Goal: Check status: Check status

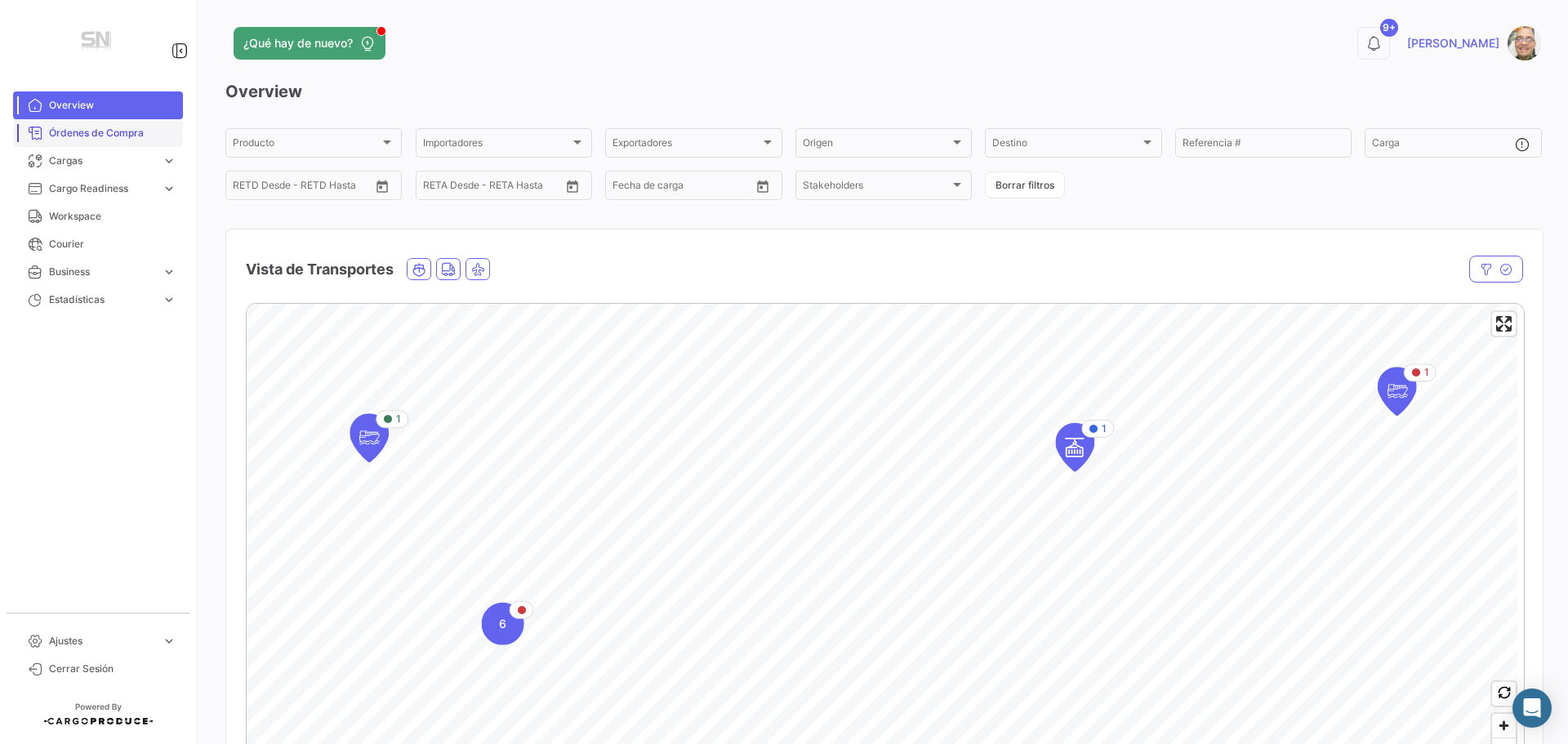
click at [93, 94] on link "Overview" at bounding box center [98, 105] width 170 height 28
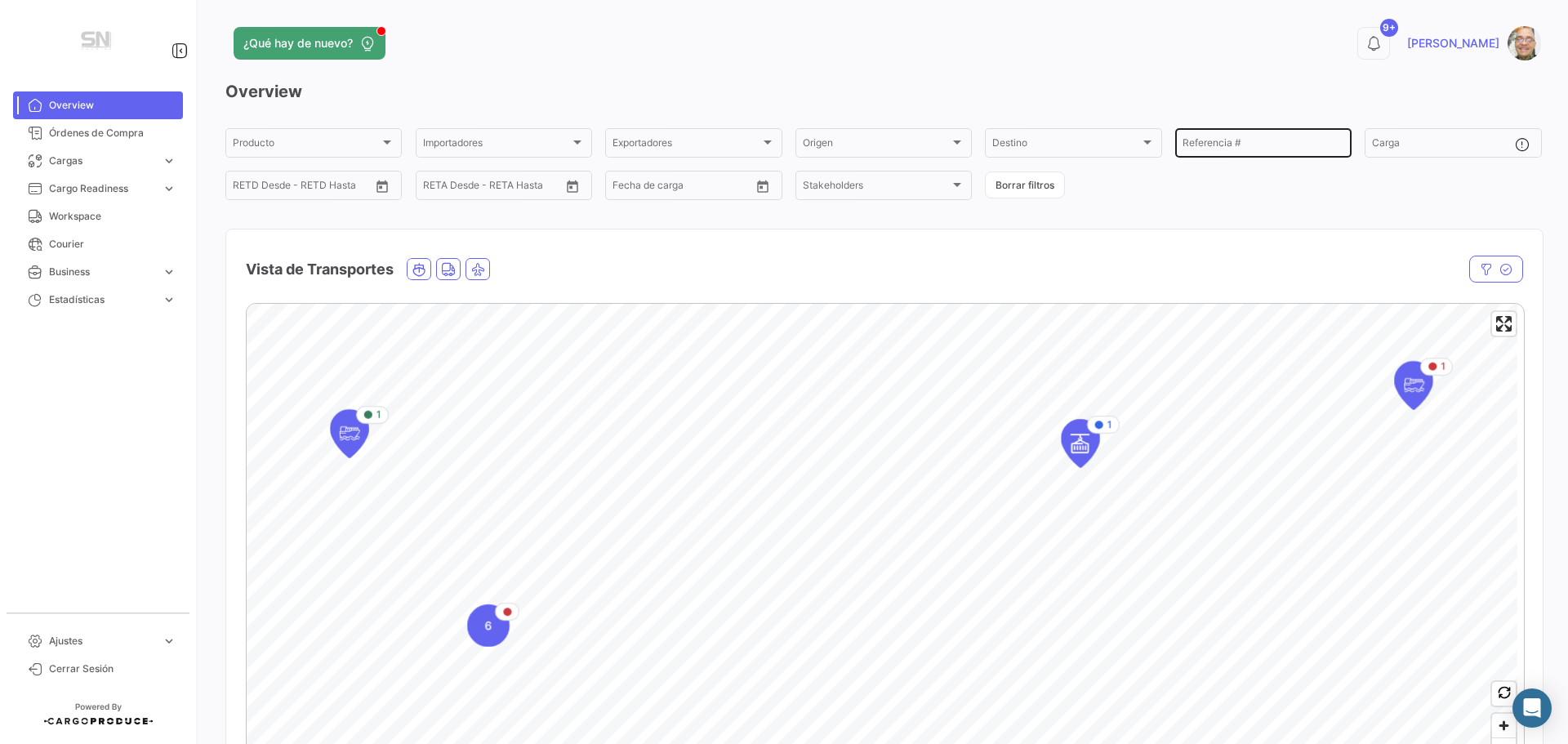
click at [1223, 144] on input "Referencia #" at bounding box center [1263, 145] width 161 height 11
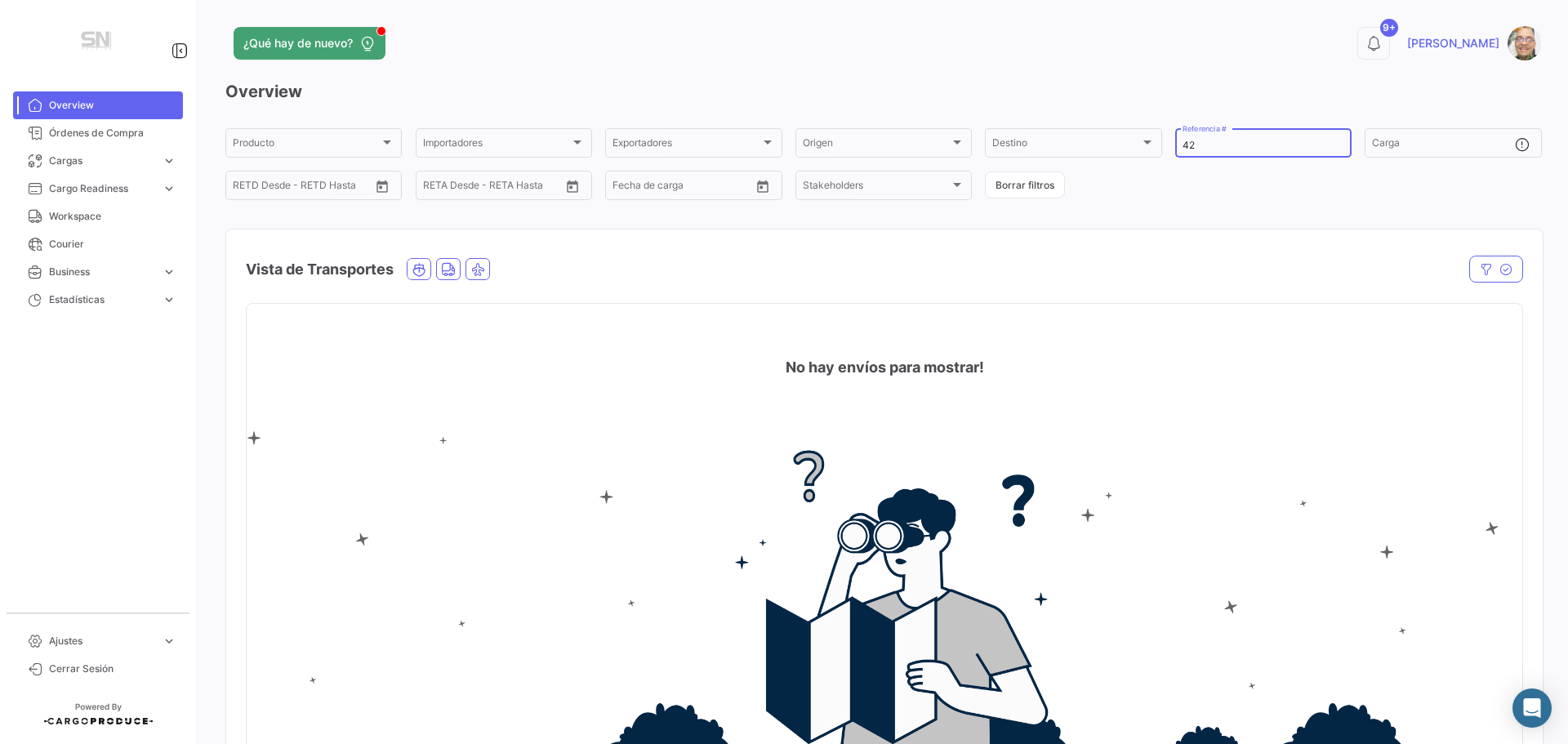
type input "4"
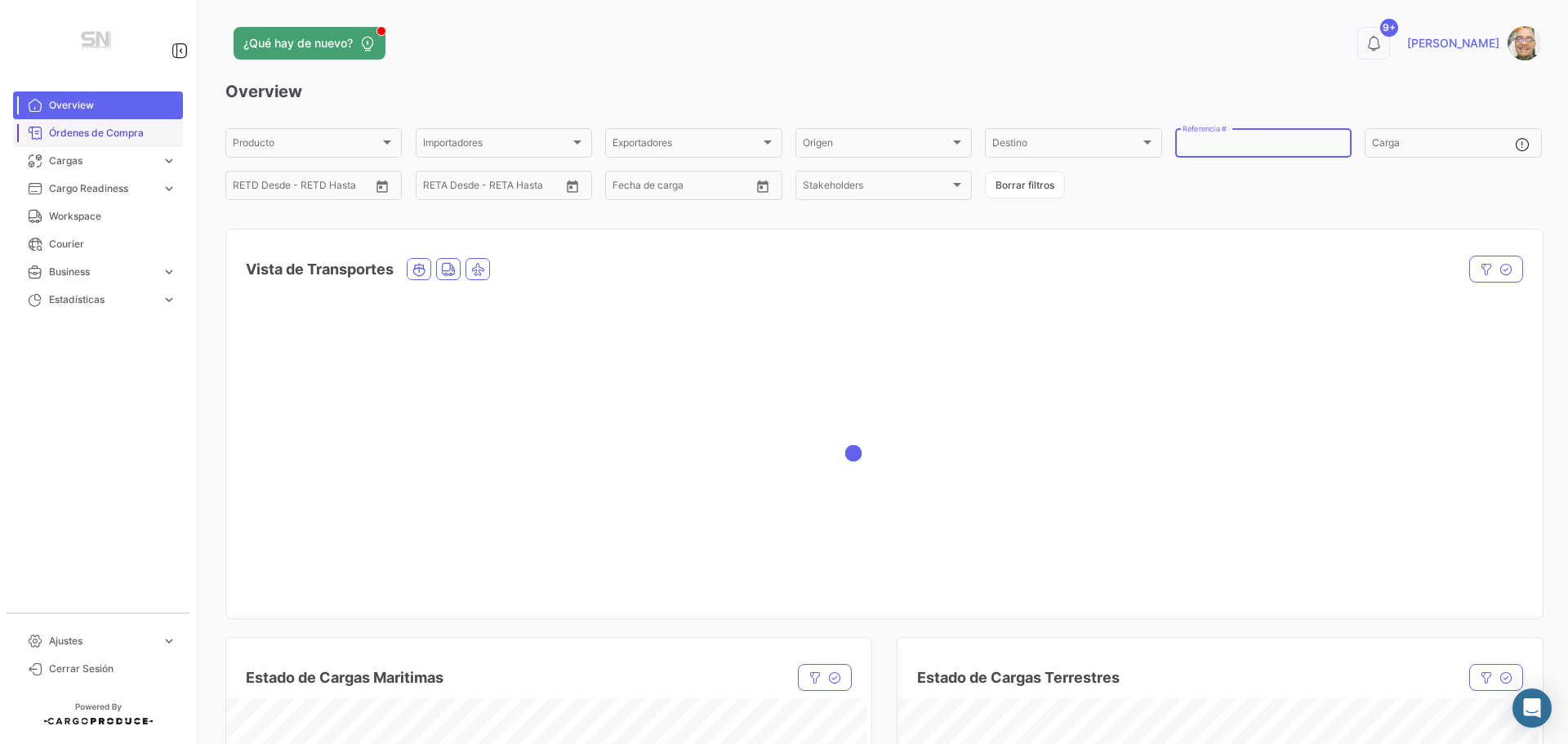
click at [104, 141] on span "Órdenes de Compra" at bounding box center [113, 133] width 128 height 15
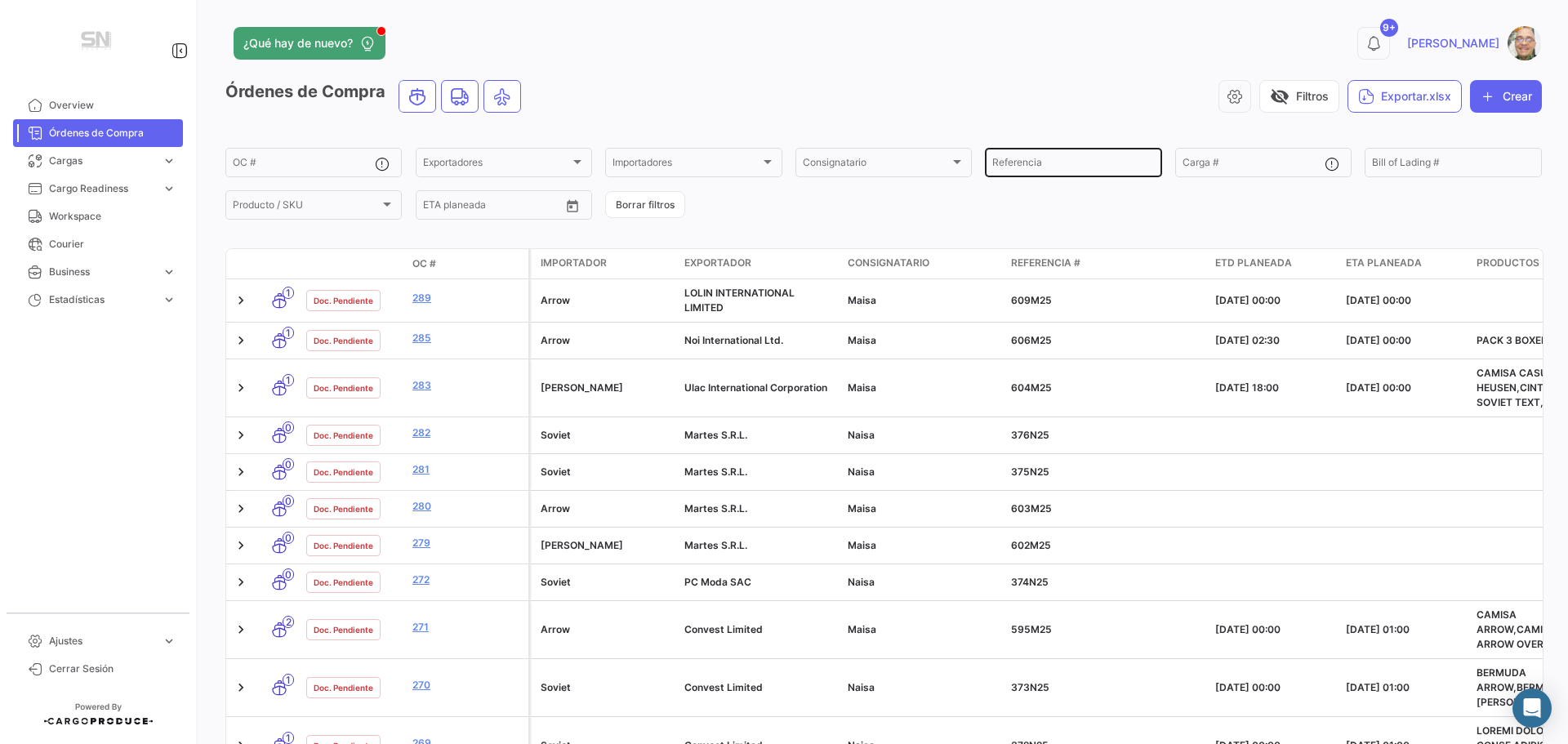
click at [1023, 164] on input "Referencia" at bounding box center [1072, 164] width 161 height 11
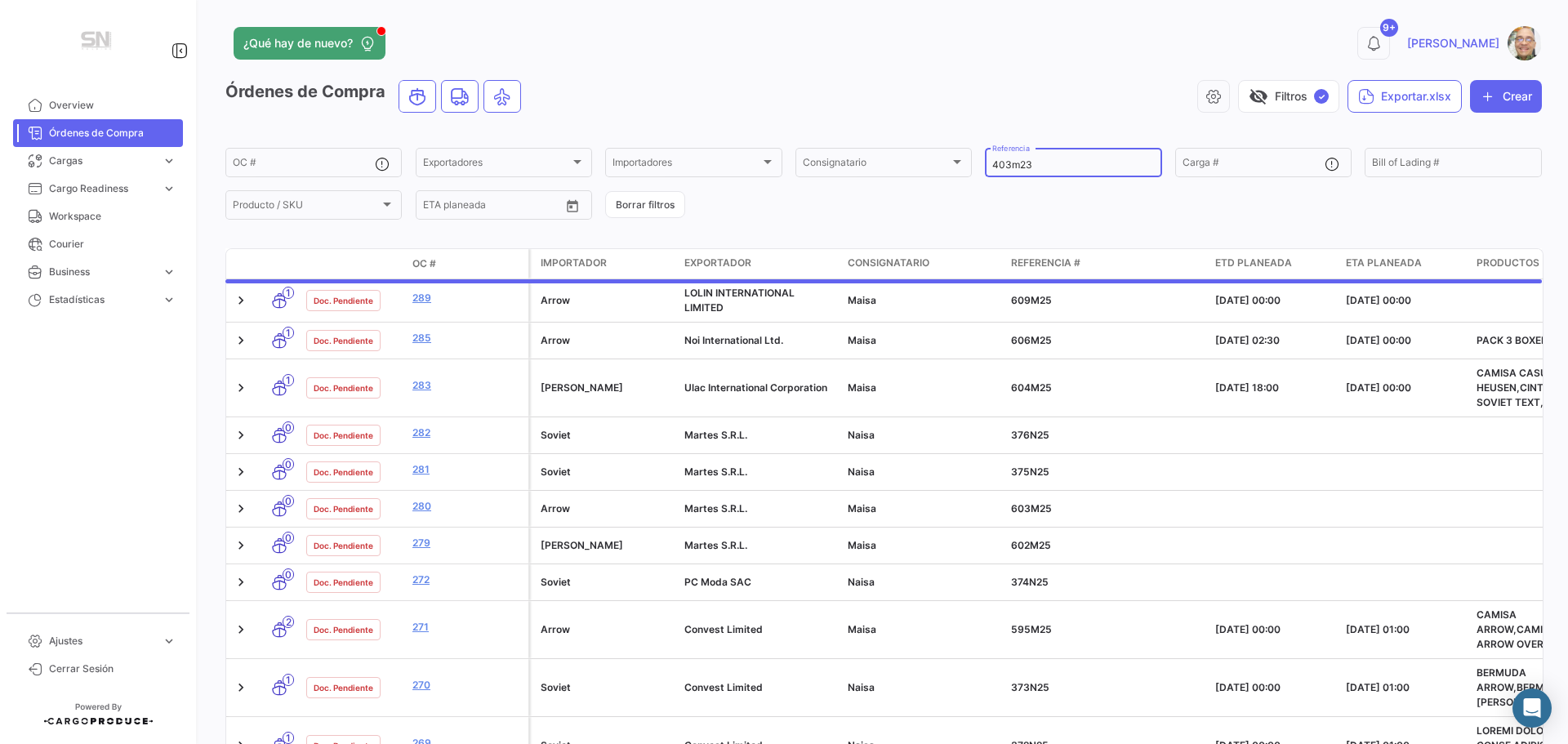
type input "403m23"
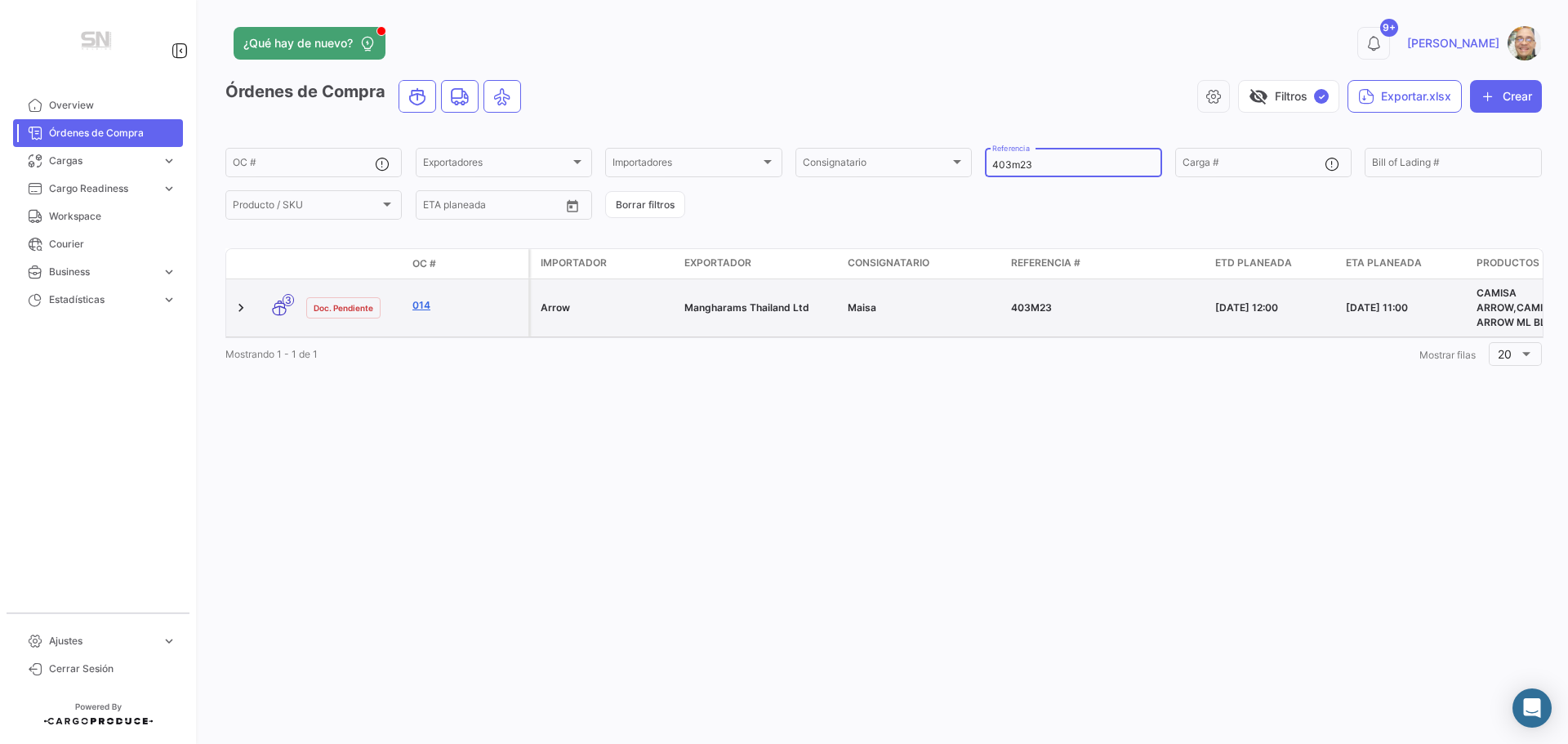
click at [442, 304] on link "014" at bounding box center [467, 305] width 110 height 15
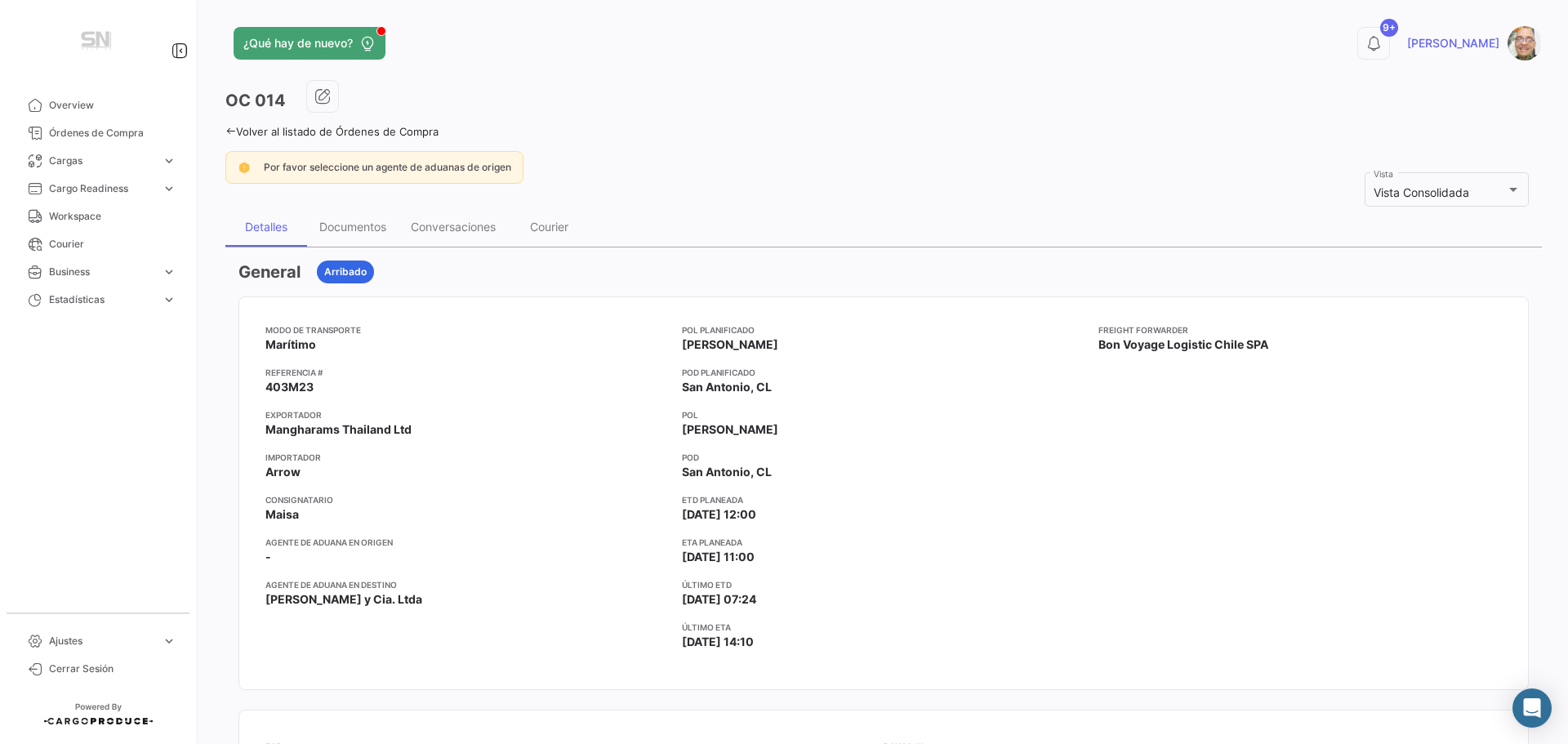
click at [229, 129] on icon at bounding box center [231, 131] width 10 height 10
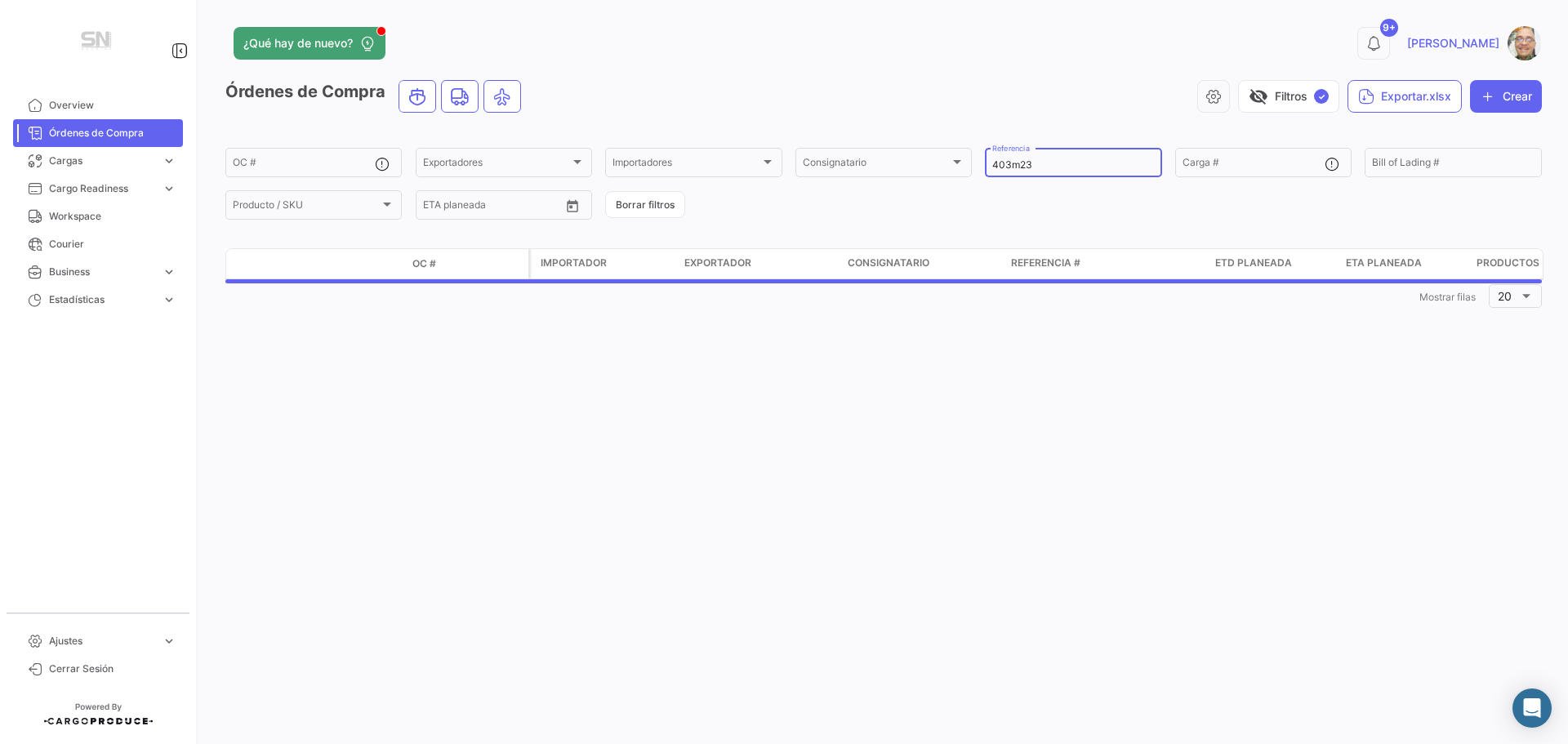
click at [1040, 165] on input "403m23" at bounding box center [1072, 164] width 161 height 11
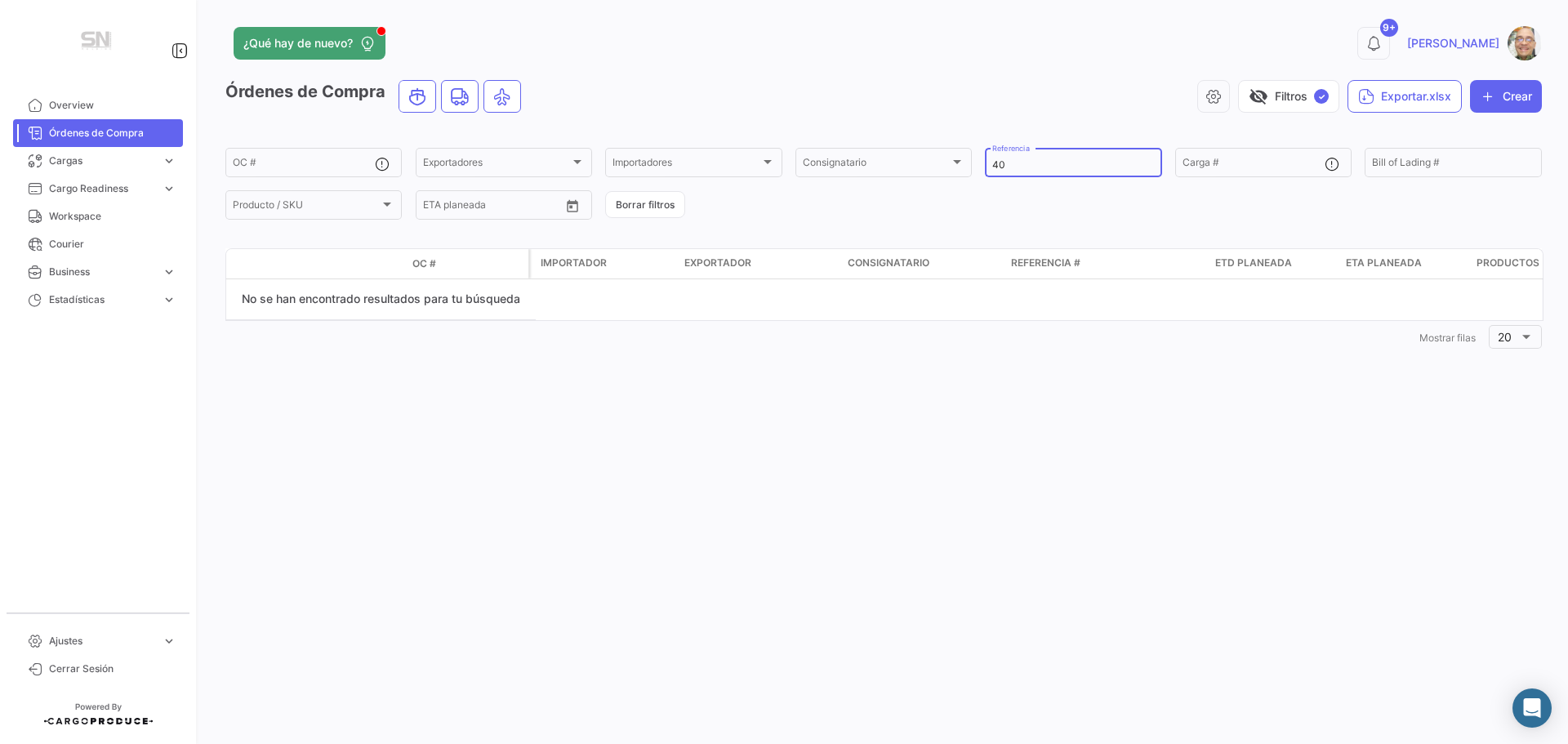
type input "4"
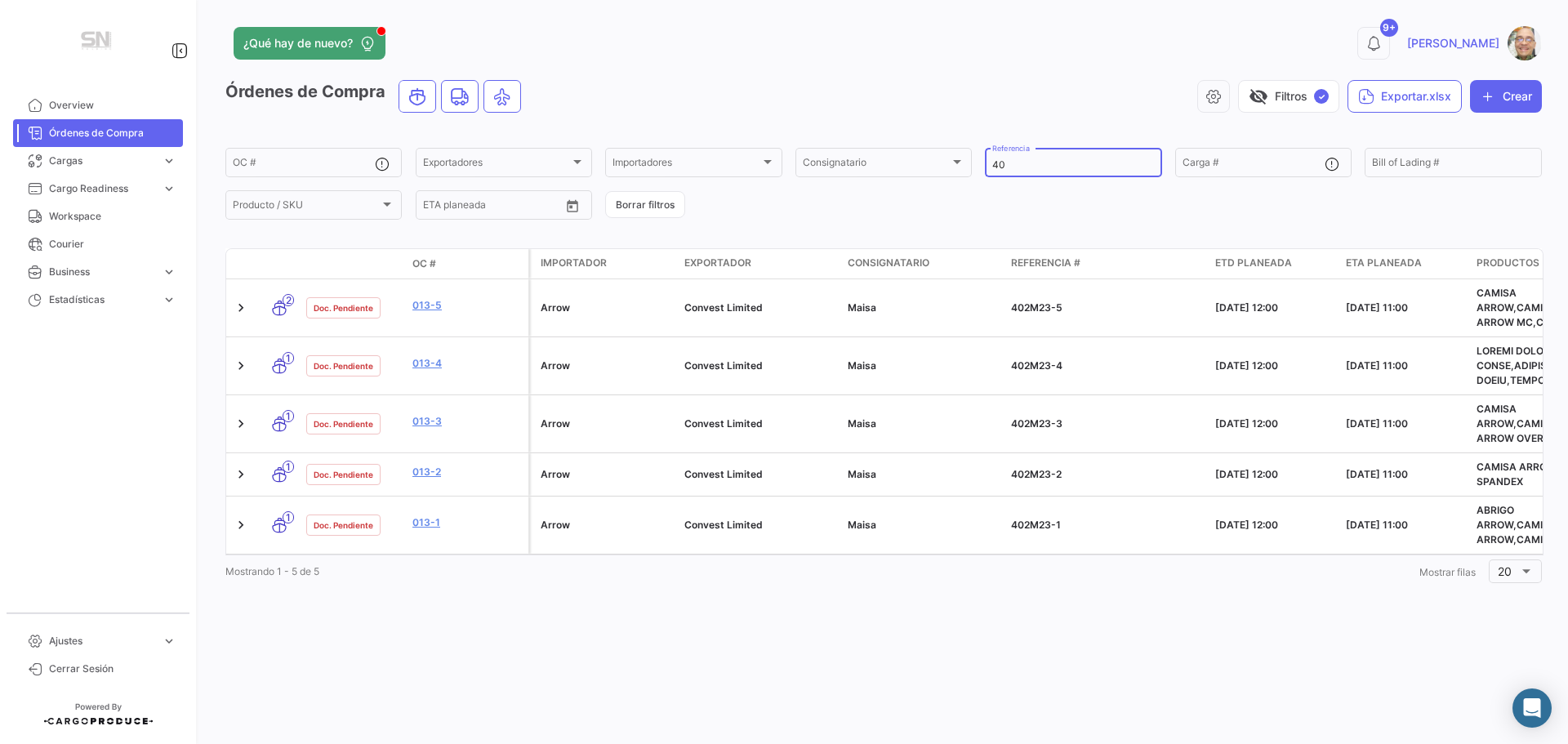
type input "4"
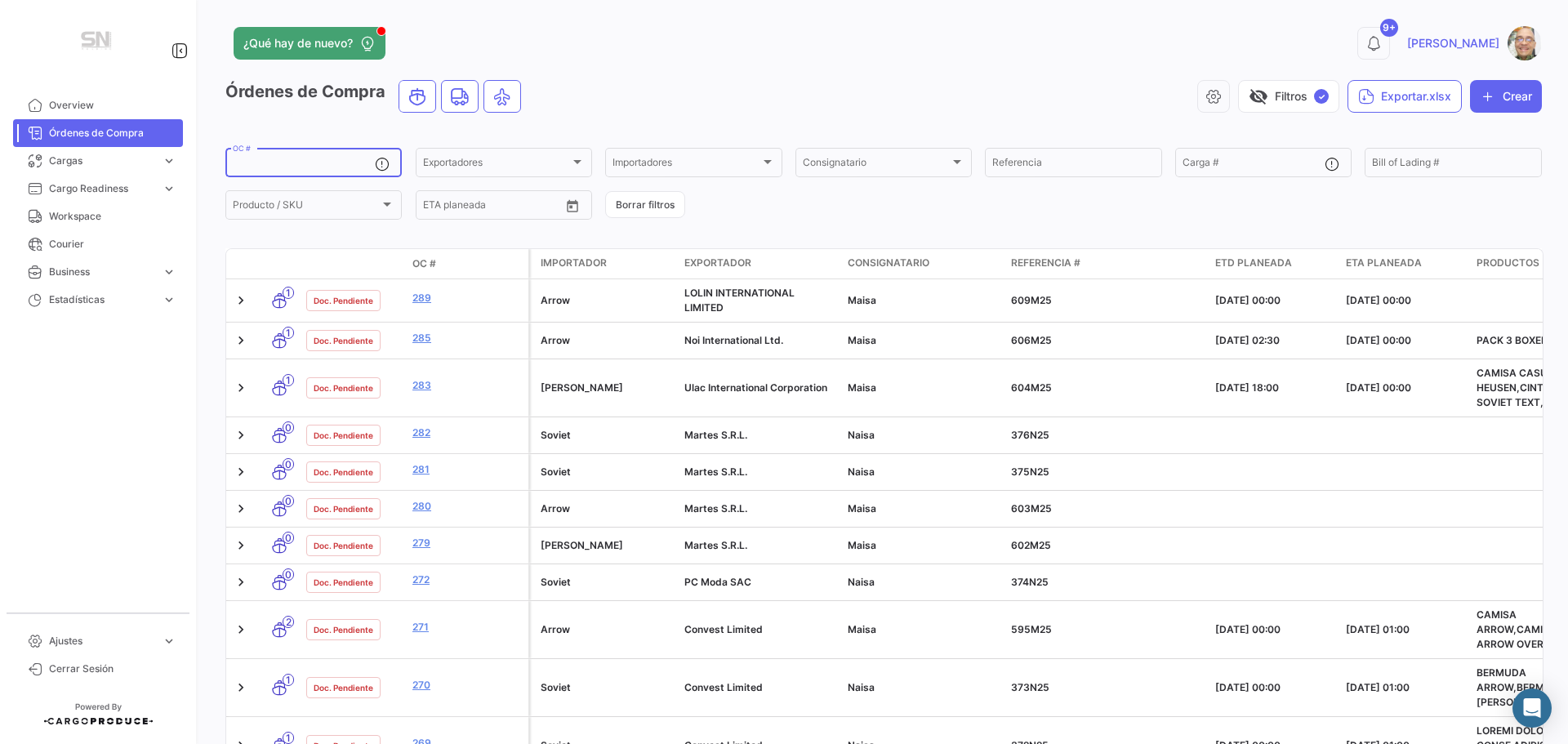
click at [300, 164] on input "OC #" at bounding box center [304, 164] width 142 height 11
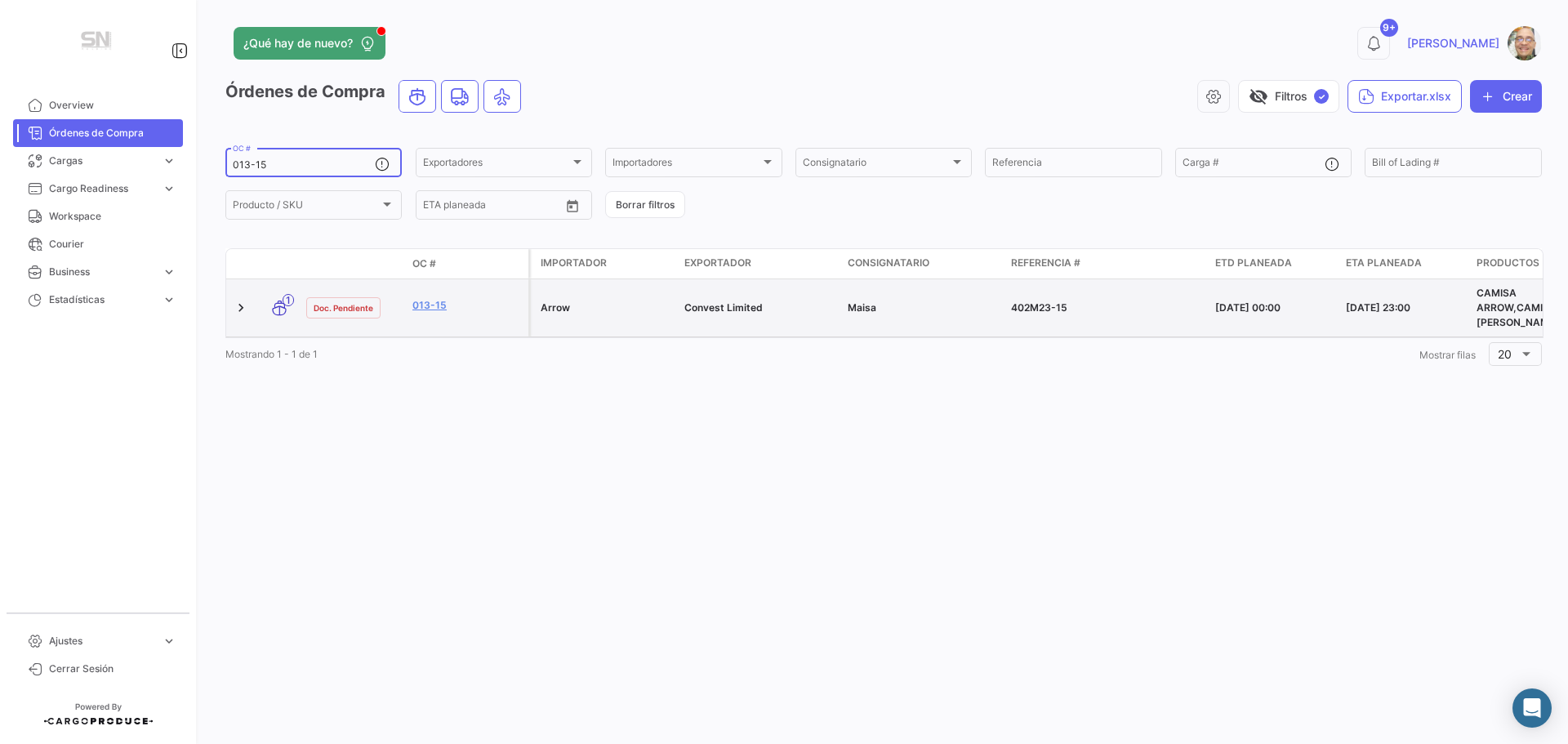
type input "013-15"
click at [459, 318] on datatable-body-cell "013-15" at bounding box center [467, 308] width 123 height 57
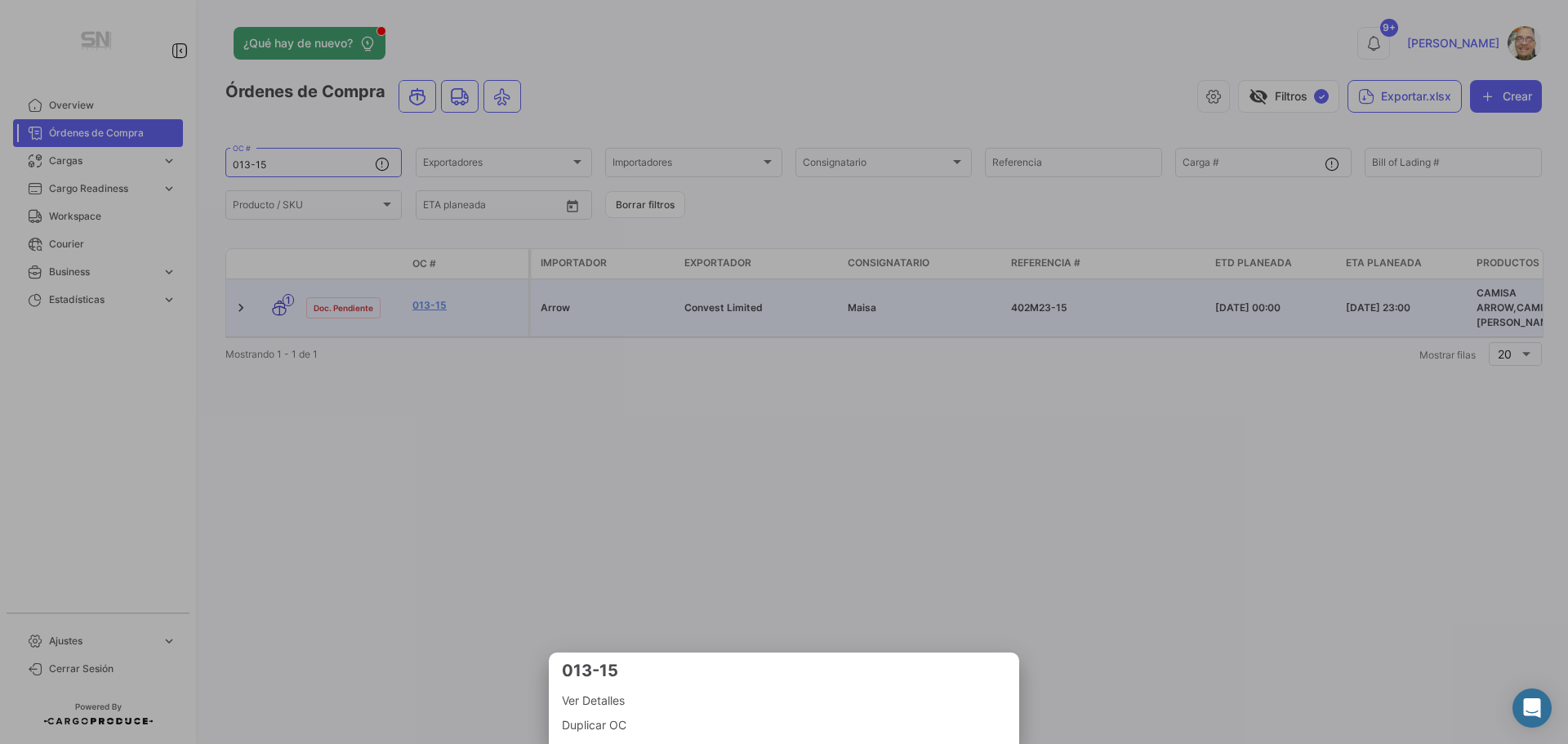
click at [600, 704] on span "Ver Detalles" at bounding box center [784, 700] width 445 height 20
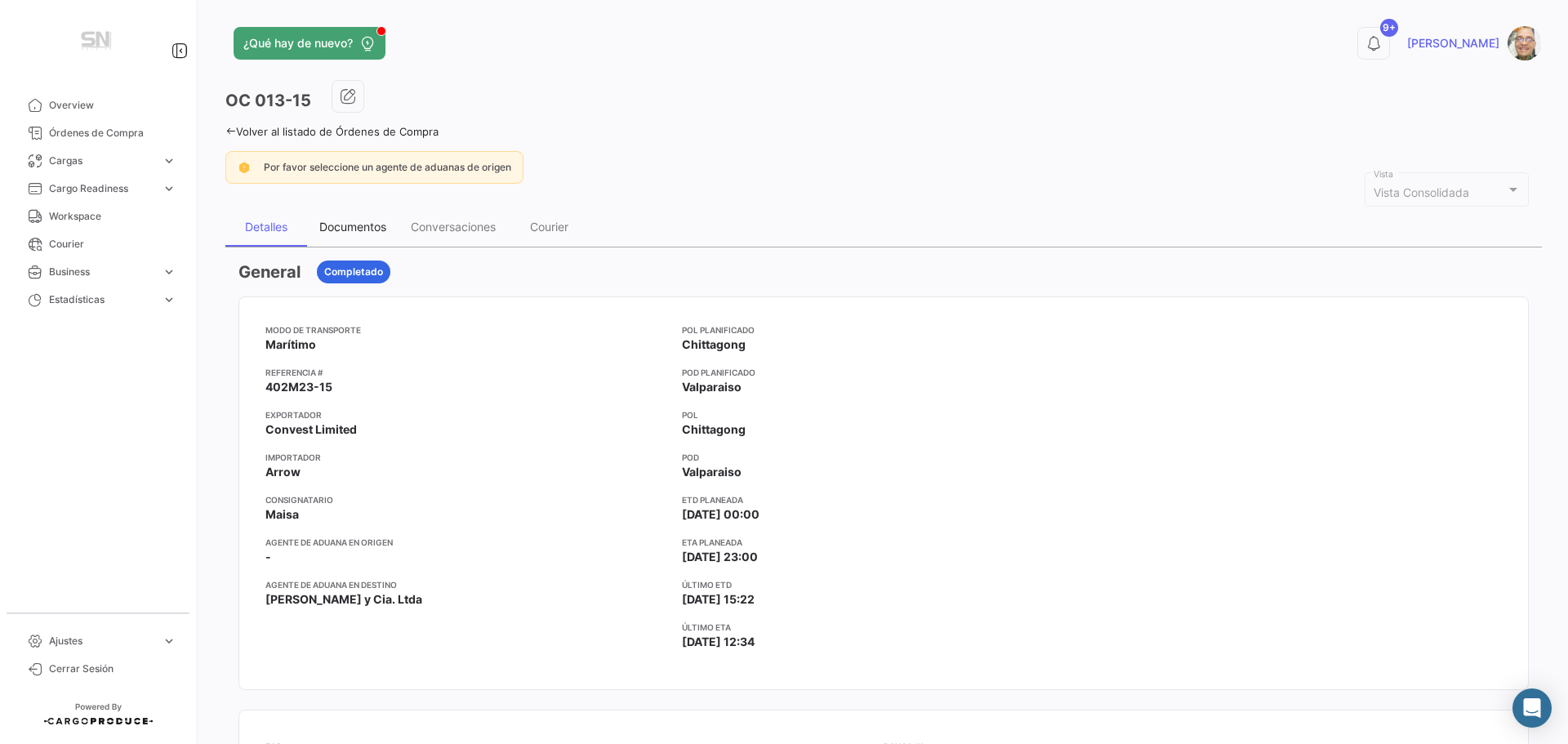
click at [370, 231] on div "Documentos" at bounding box center [353, 226] width 67 height 14
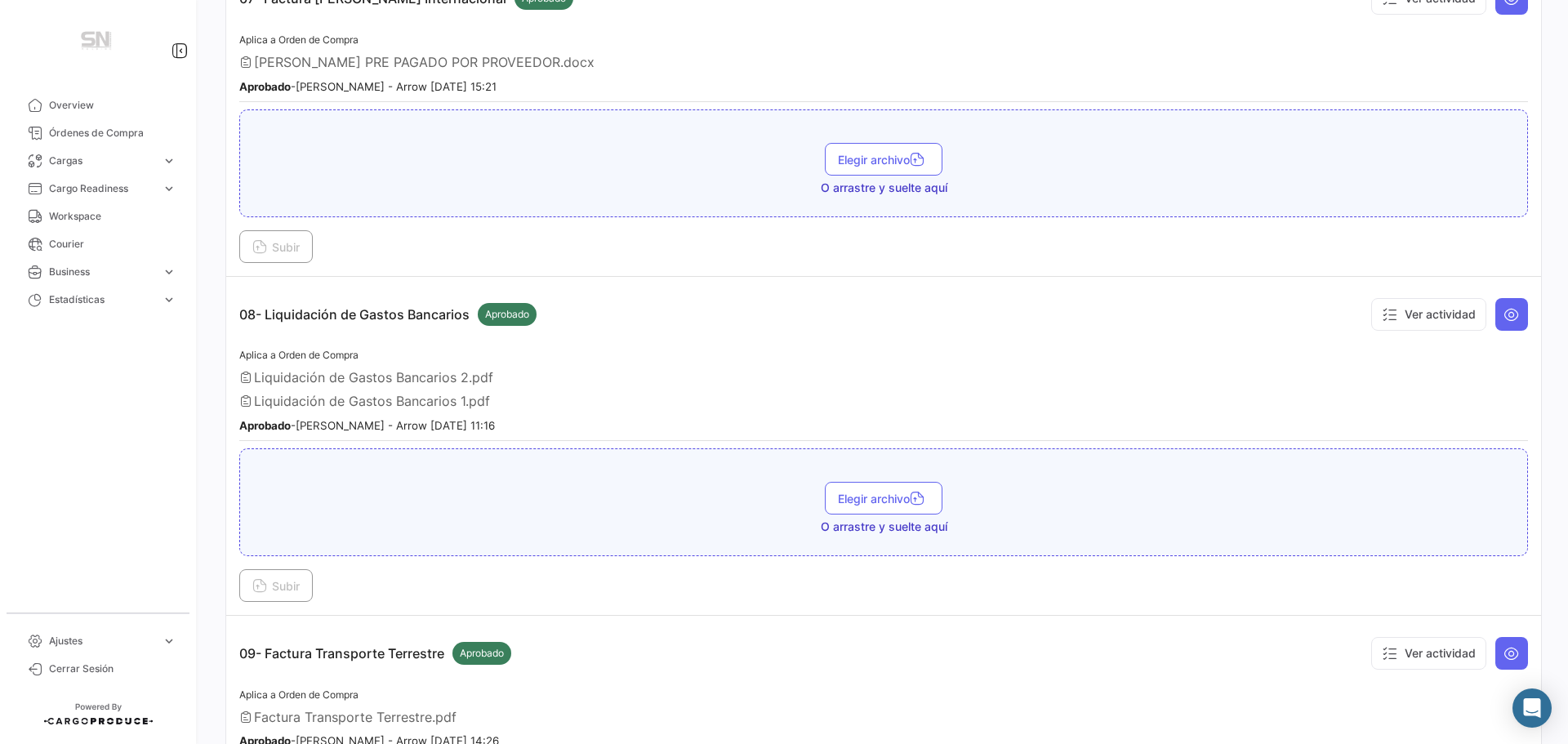
scroll to position [2286, 0]
click at [1504, 320] on icon at bounding box center [1512, 313] width 16 height 16
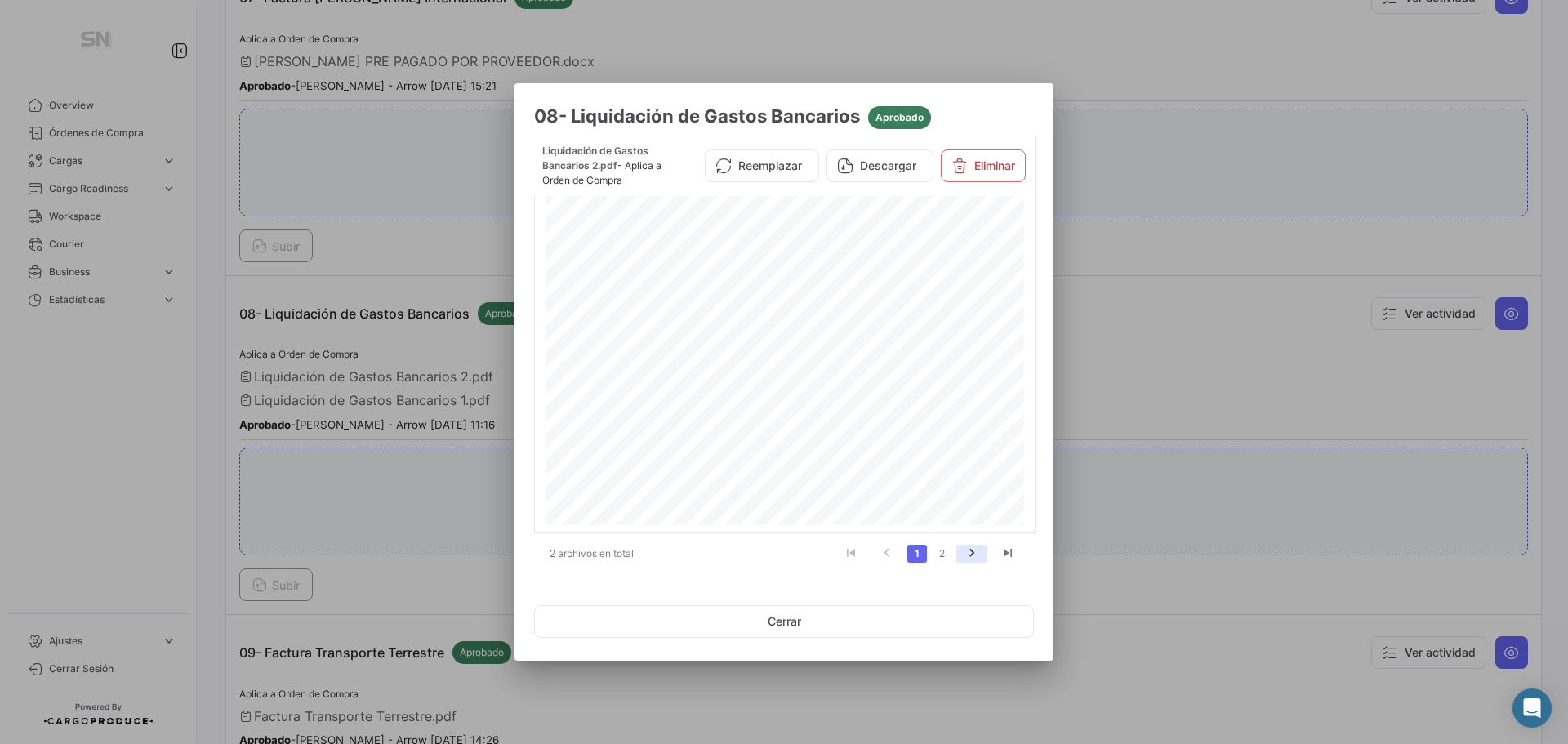
click at [968, 555] on icon "go to next page" at bounding box center [971, 555] width 22 height 20
click at [773, 627] on button "Cerrar" at bounding box center [784, 621] width 500 height 33
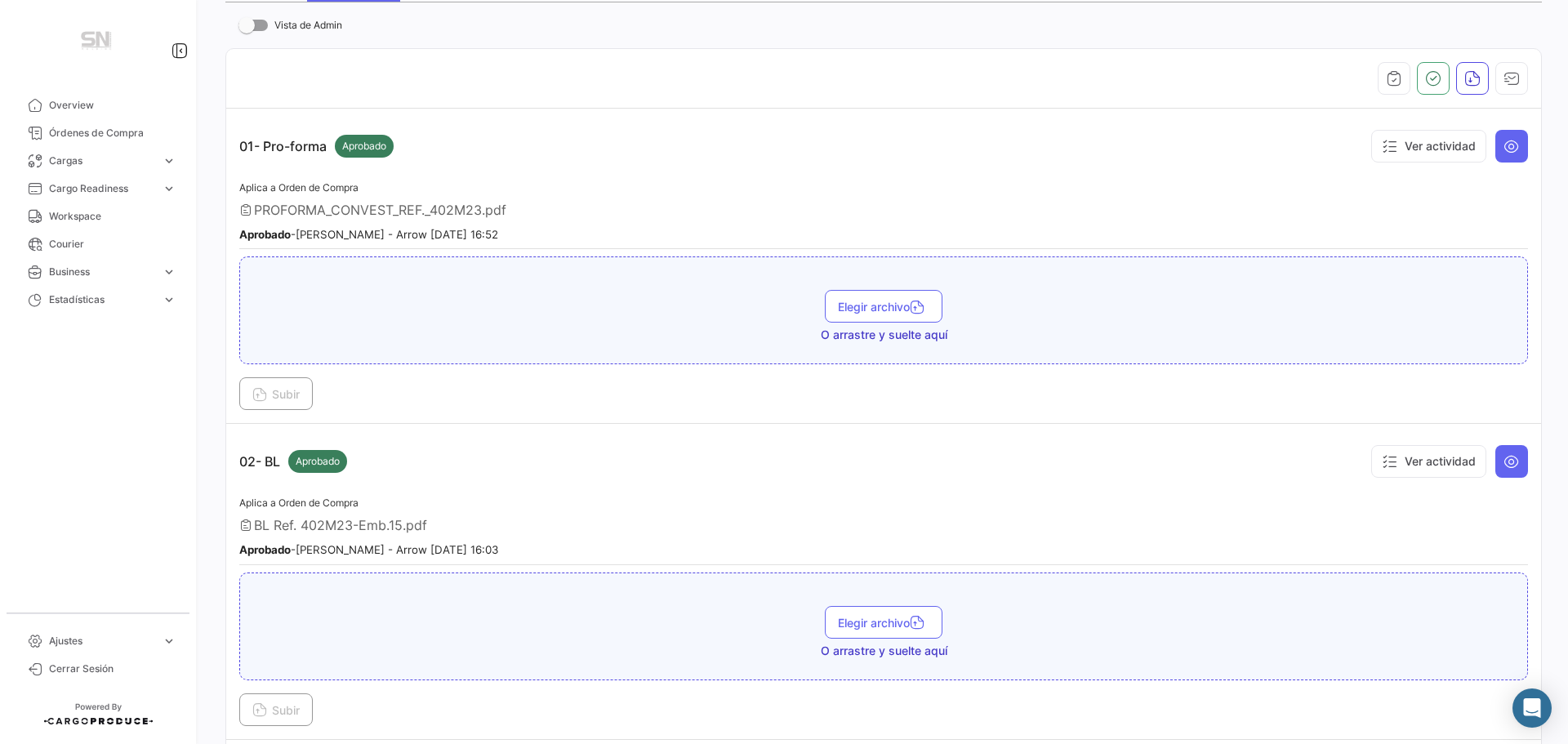
scroll to position [0, 0]
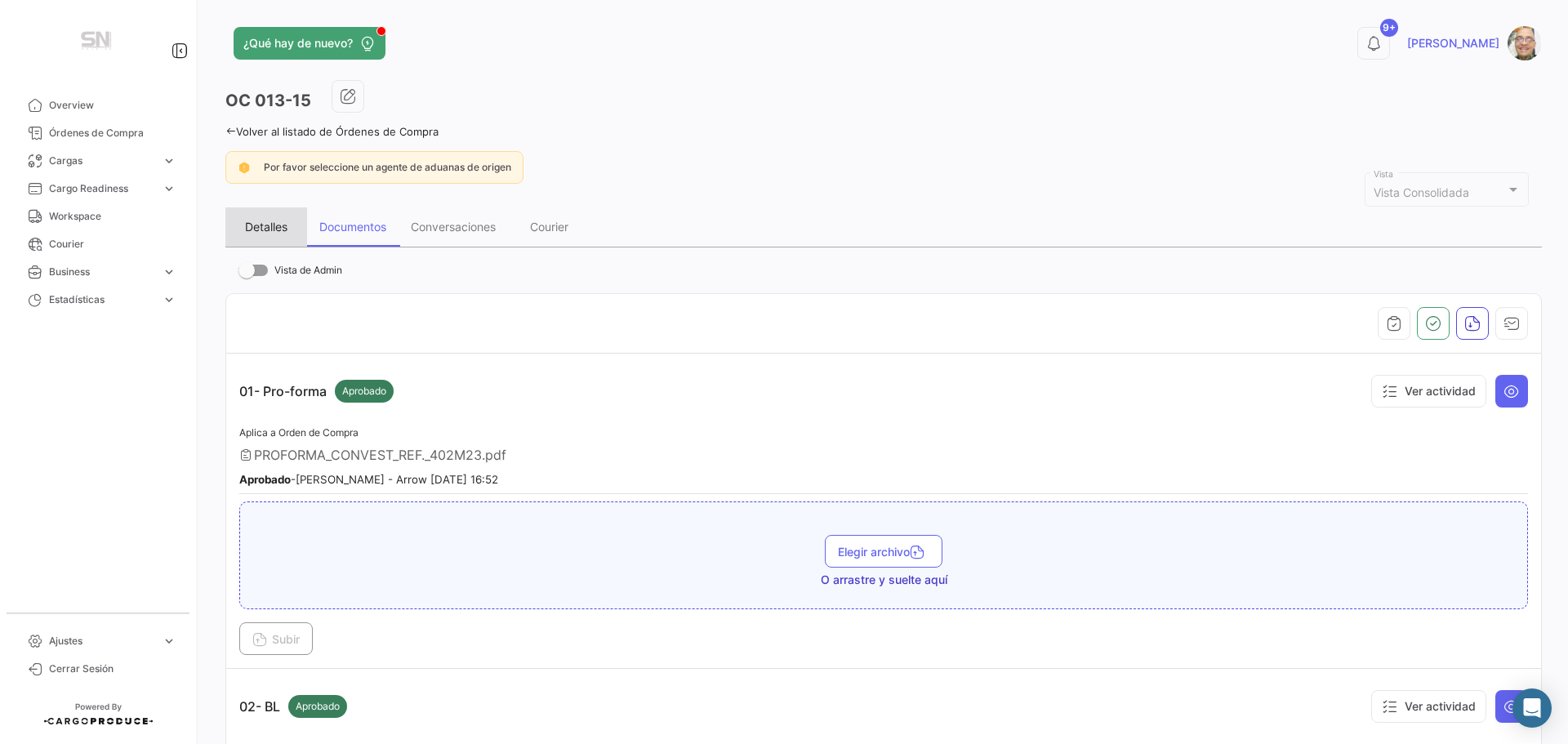
drag, startPoint x: 252, startPoint y: 230, endPoint x: 312, endPoint y: 291, distance: 85.6
click at [256, 232] on div "Detalles" at bounding box center [266, 226] width 42 height 14
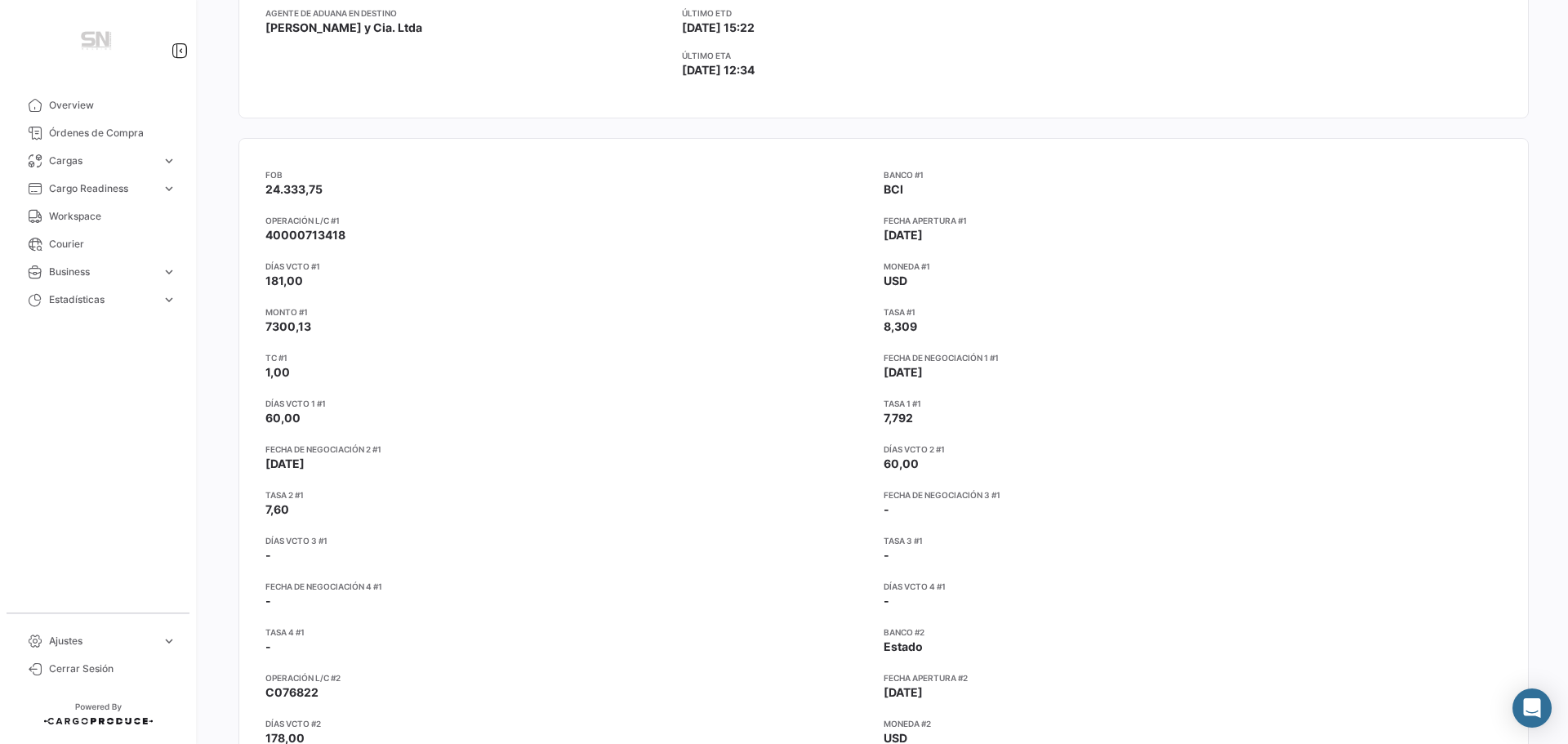
scroll to position [817, 0]
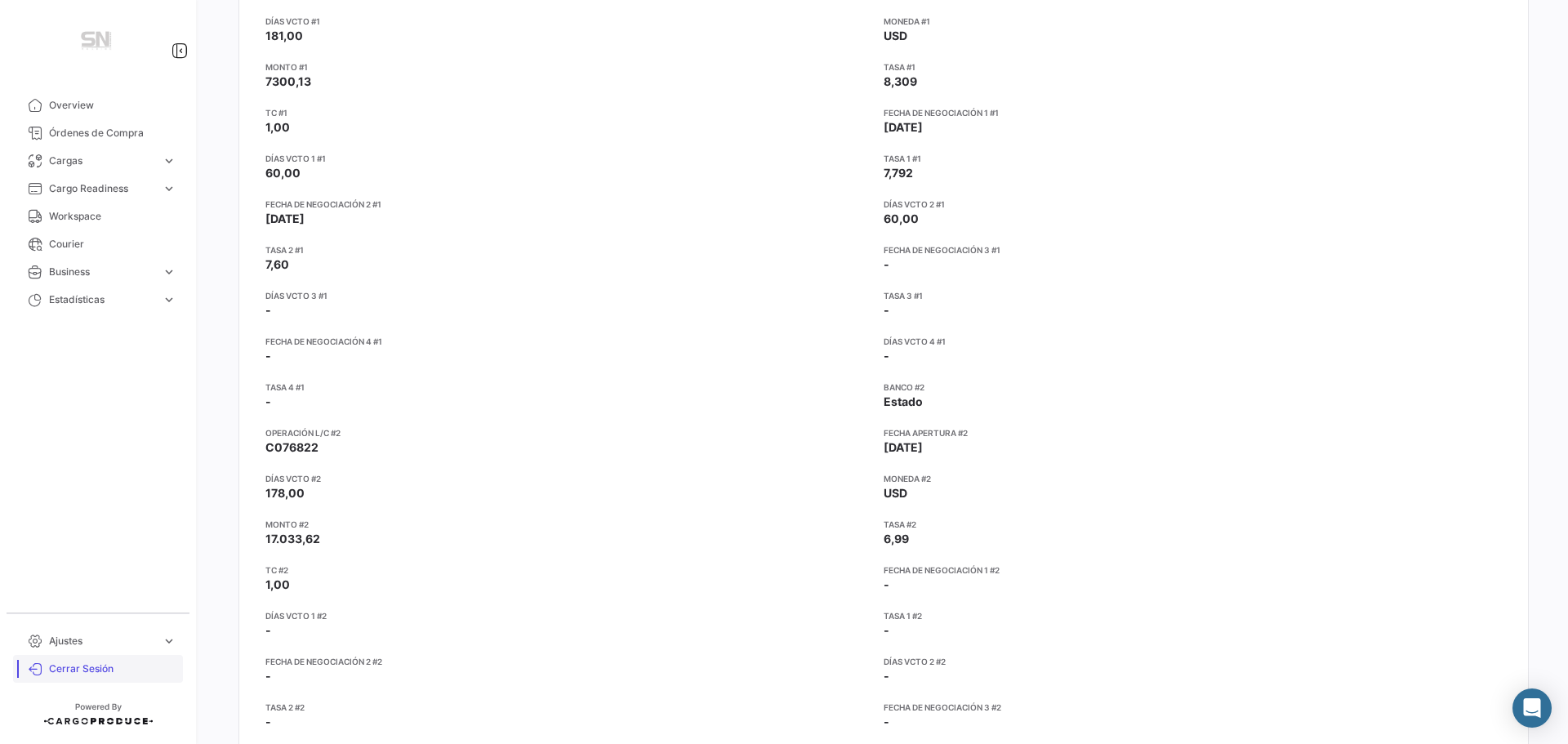
click at [74, 678] on link "Cerrar Sesión" at bounding box center [98, 669] width 170 height 28
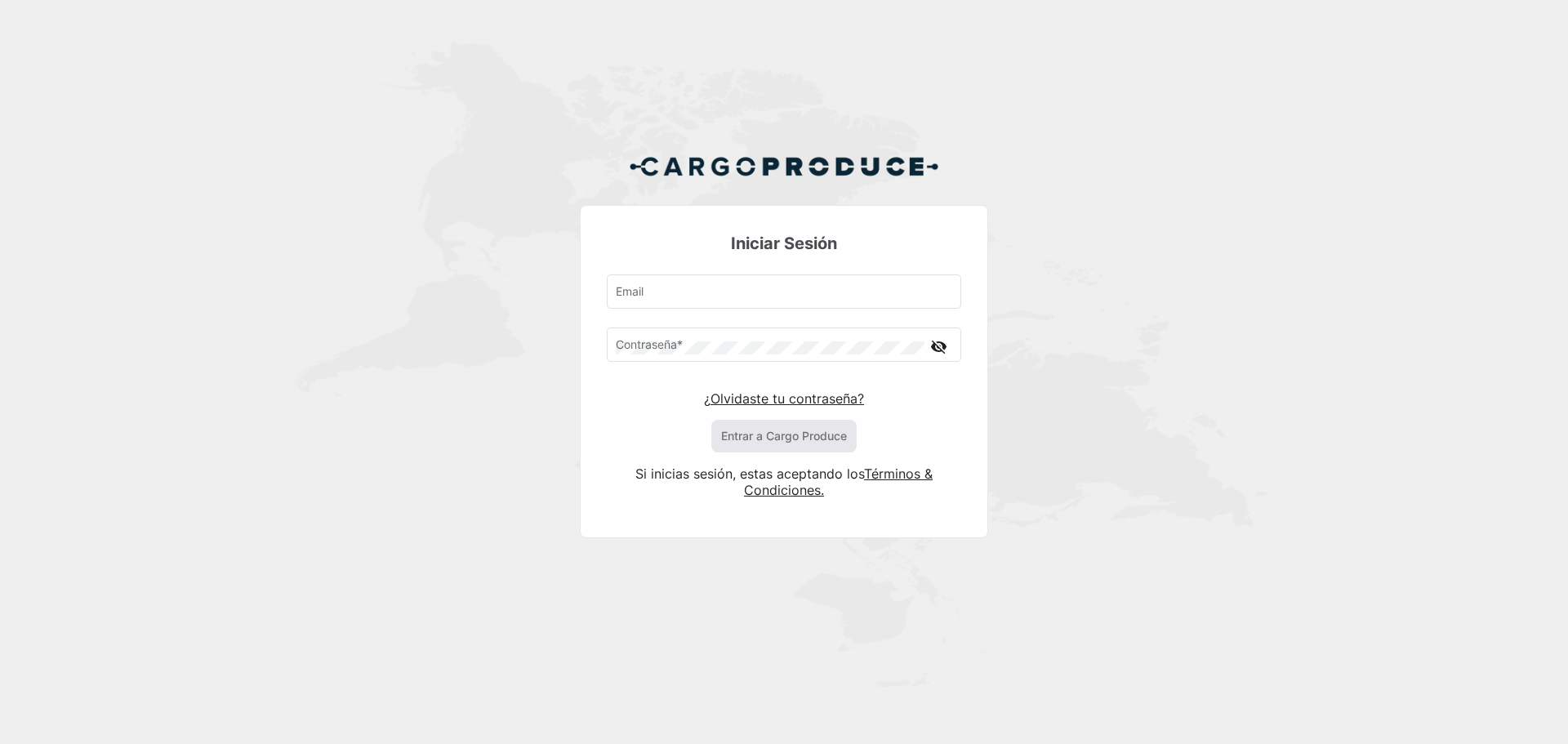
type input "[PERSON_NAME][EMAIL_ADDRESS][DOMAIN_NAME]"
